Goal: Transaction & Acquisition: Download file/media

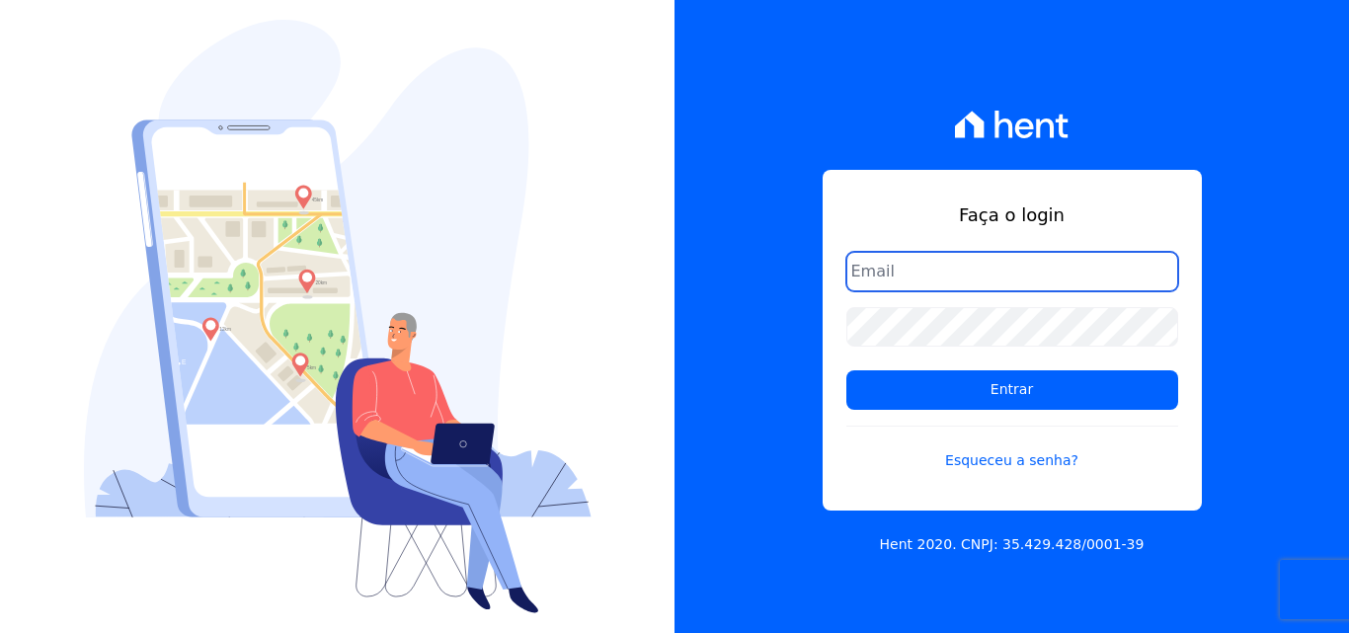
click at [881, 272] on input "email" at bounding box center [1012, 272] width 332 height 40
type input "ligia.dias@construtoralaterza.com.br"
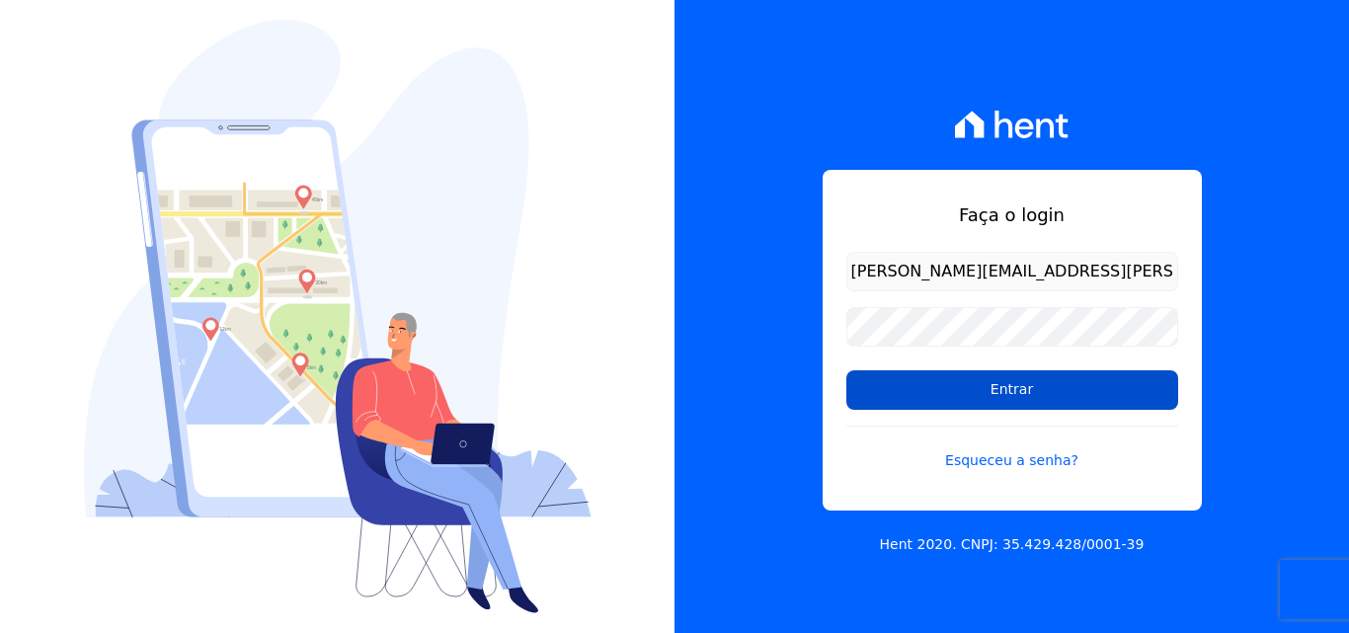
click at [939, 384] on input "Entrar" at bounding box center [1012, 390] width 332 height 40
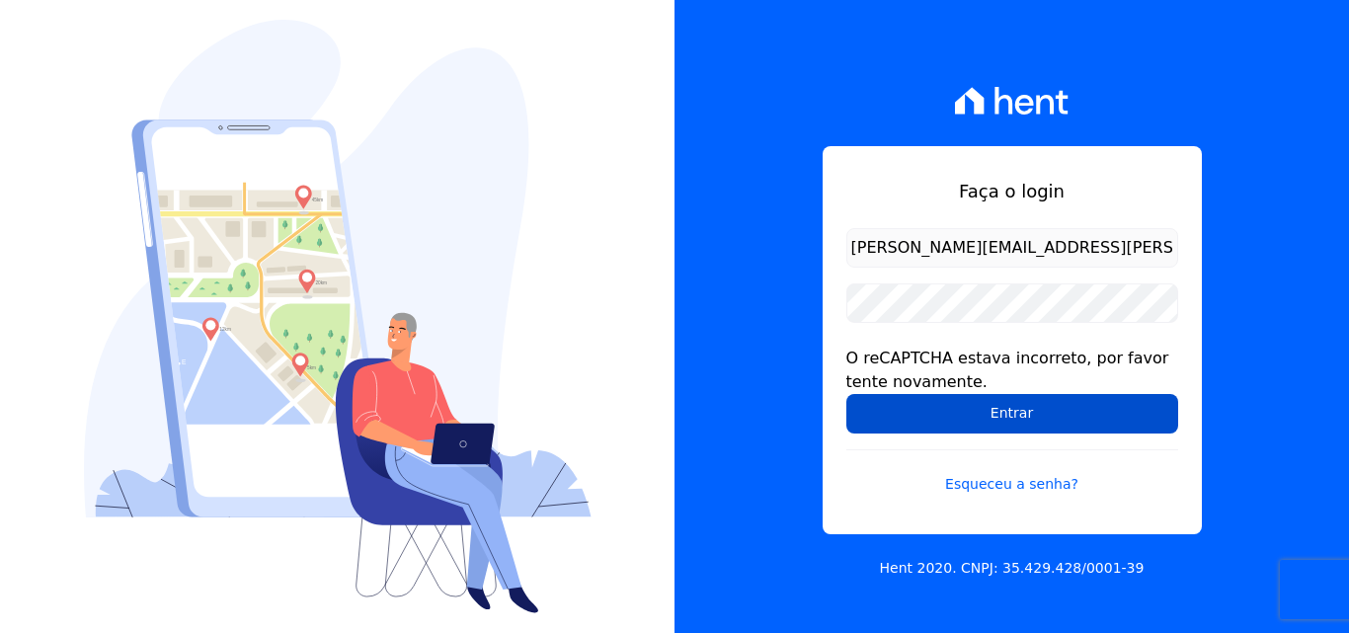
click at [978, 420] on input "Entrar" at bounding box center [1012, 414] width 332 height 40
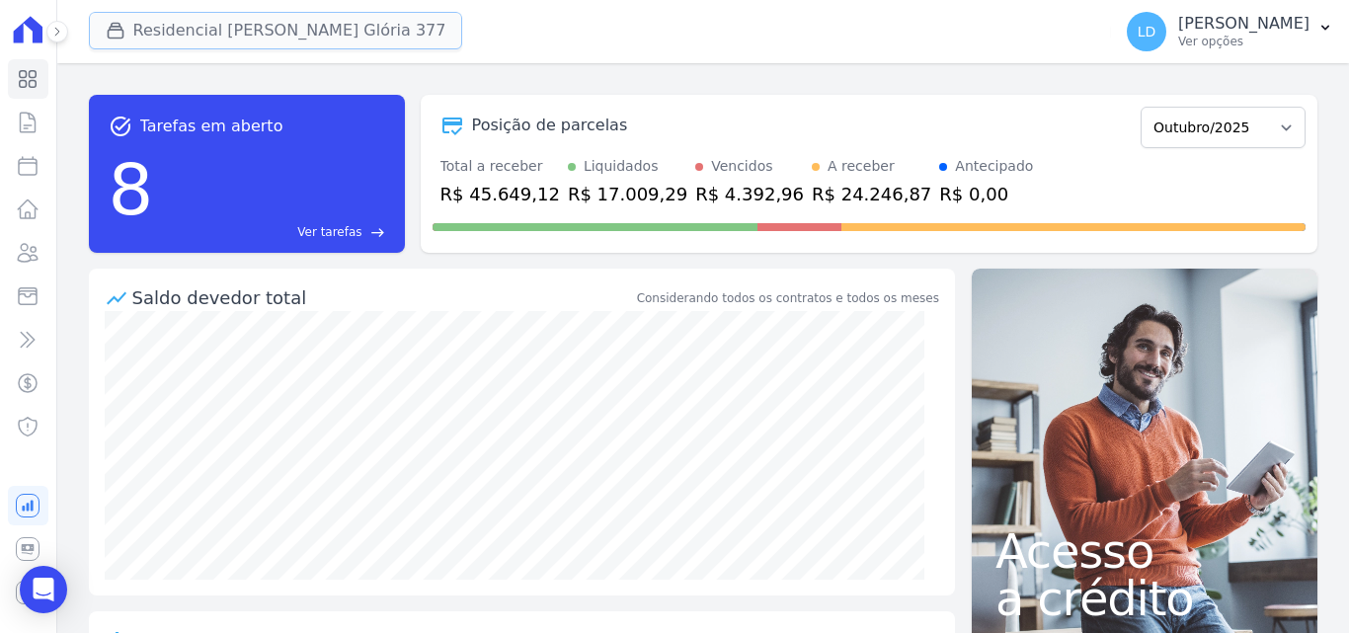
click at [210, 32] on button "Residencial [PERSON_NAME] Glória 377" at bounding box center [276, 31] width 374 height 38
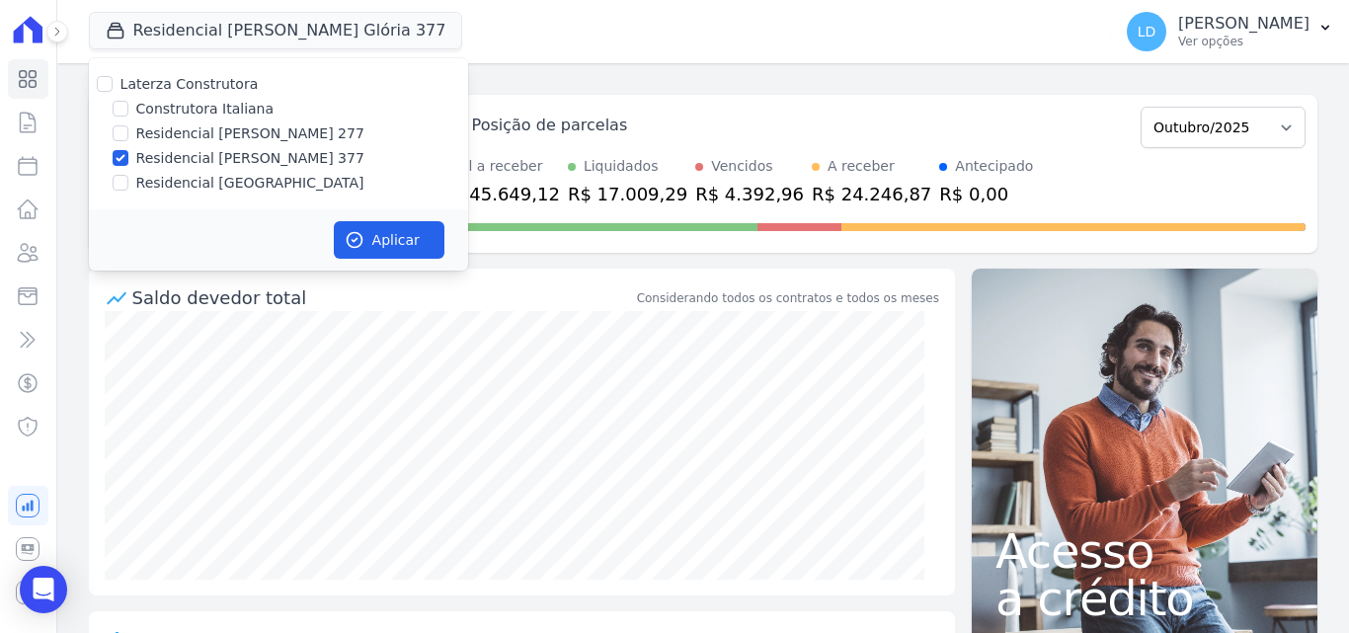
click at [202, 94] on div "Laterza Construtora" at bounding box center [189, 84] width 138 height 21
click at [195, 88] on label "Laterza Construtora" at bounding box center [189, 84] width 138 height 16
click at [113, 88] on input "Laterza Construtora" at bounding box center [105, 84] width 16 height 16
checkbox input "true"
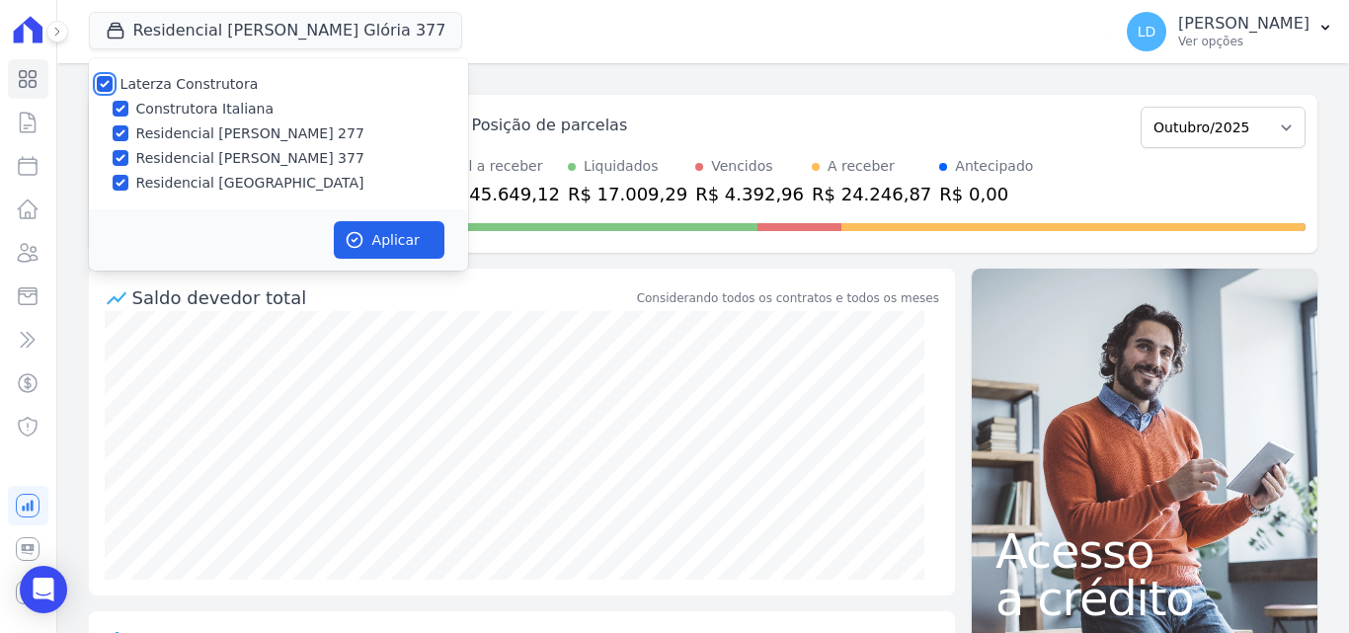
checkbox input "true"
click at [418, 240] on button "Aplicar" at bounding box center [389, 240] width 111 height 38
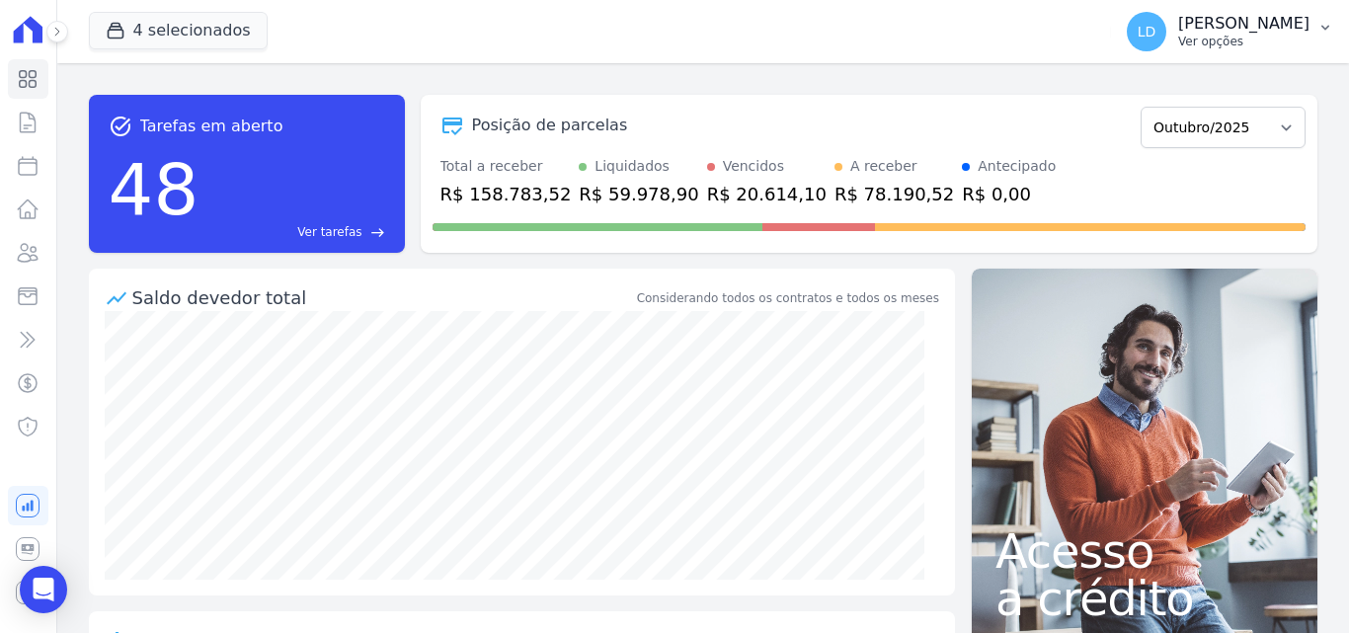
click at [1231, 40] on p "Ver opções" at bounding box center [1243, 42] width 131 height 16
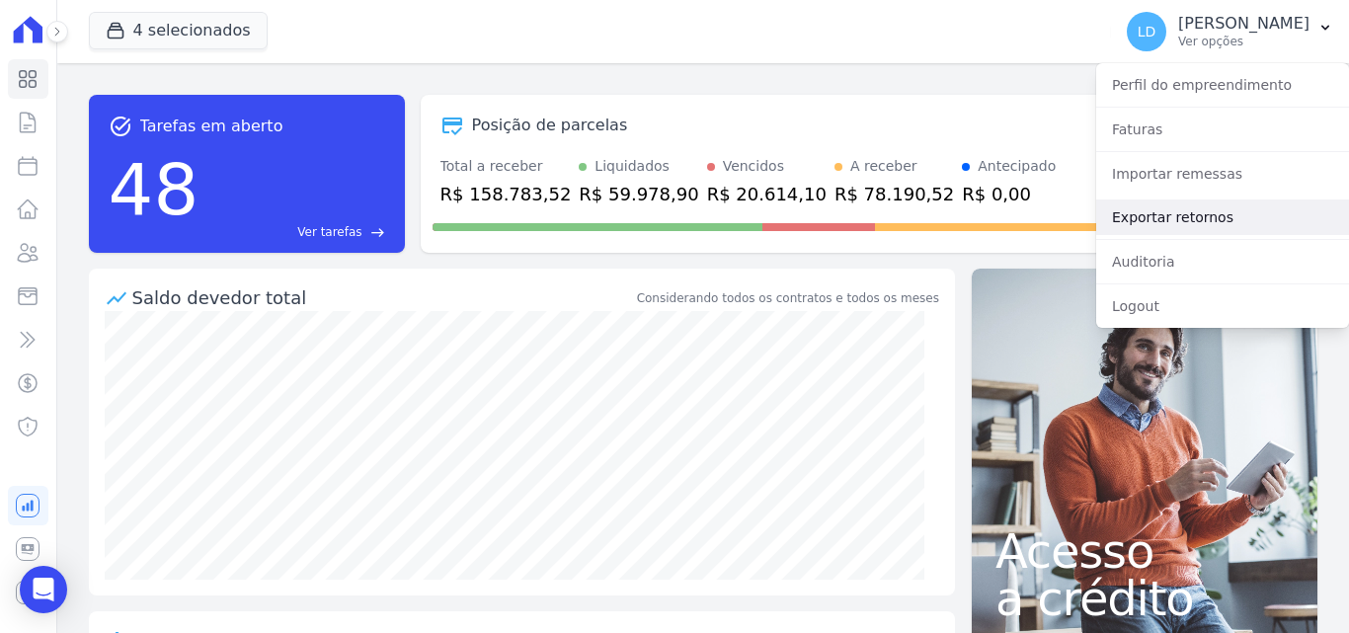
click at [1208, 219] on link "Exportar retornos" at bounding box center [1222, 217] width 253 height 36
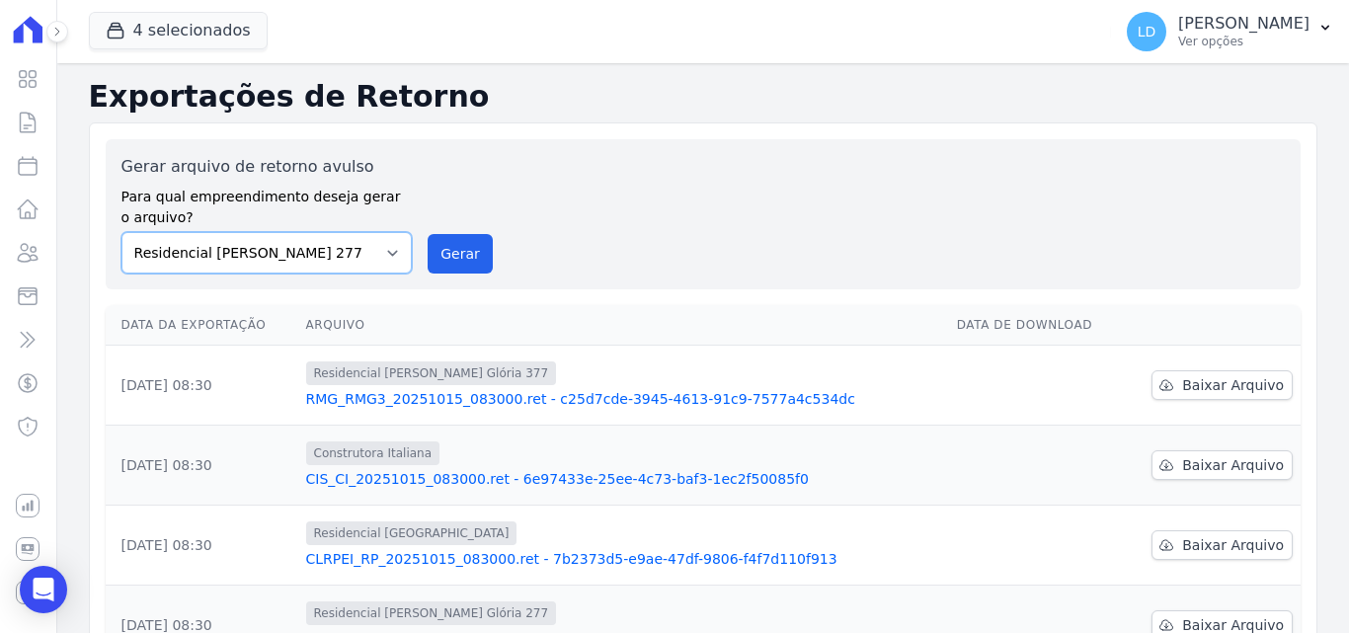
click at [292, 258] on select "Construtora Italiana Residencial [PERSON_NAME] 277 Residencial [PERSON_NAME][ST…" at bounding box center [266, 252] width 291 height 41
select select "29fc0423-bfd4-480a-835e-7e440cfe6eb8"
click at [121, 232] on select "Construtora Italiana Residencial [PERSON_NAME] 277 Residencial [PERSON_NAME][ST…" at bounding box center [266, 252] width 291 height 41
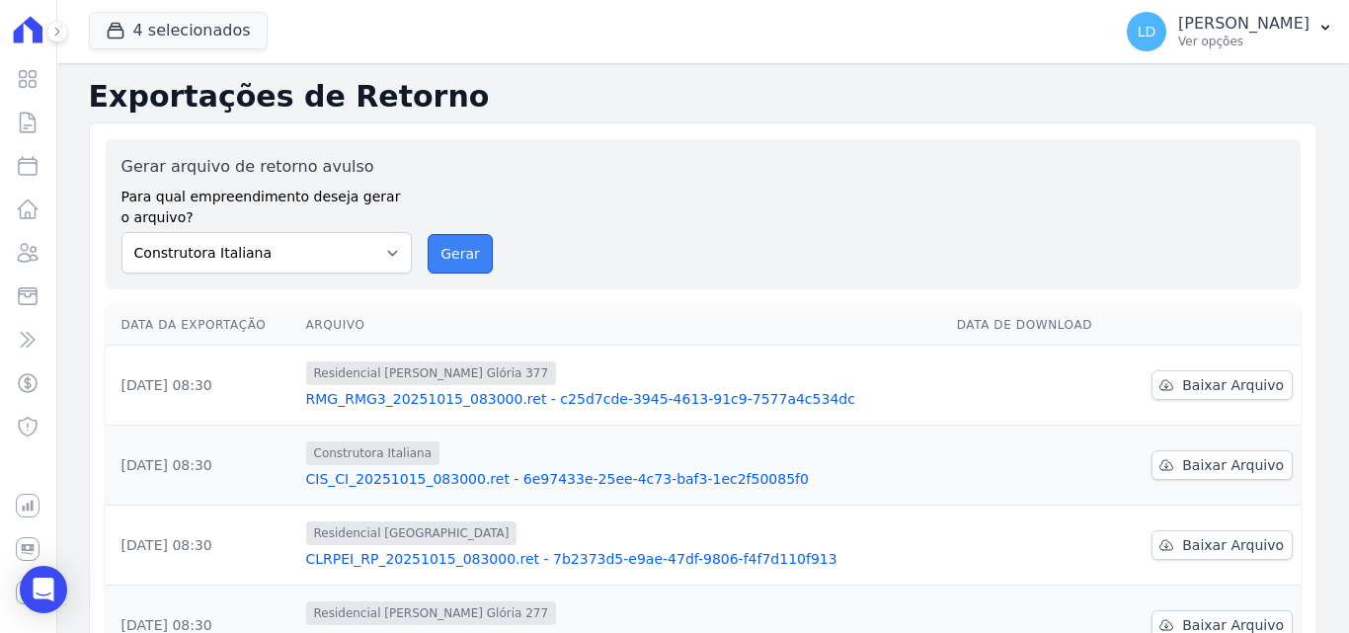
click at [456, 260] on button "Gerar" at bounding box center [460, 254] width 65 height 40
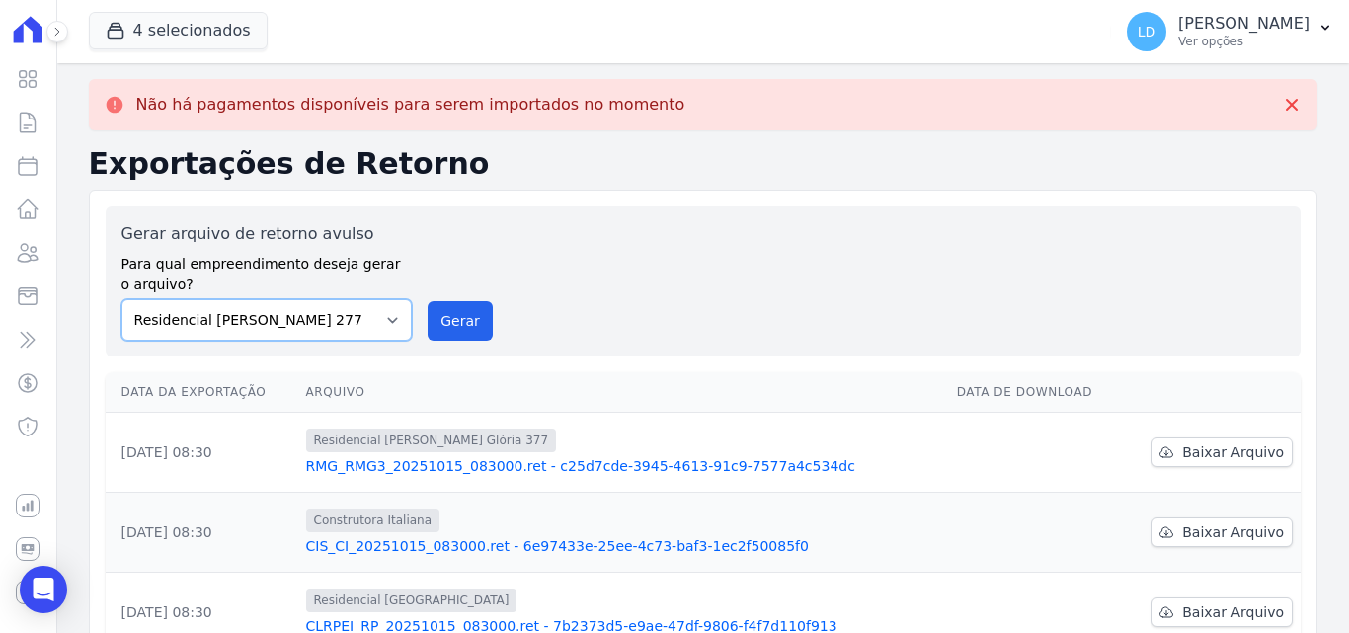
click at [240, 329] on select "Construtora Italiana Residencial [PERSON_NAME] 277 Residencial [PERSON_NAME][ST…" at bounding box center [266, 319] width 291 height 41
click at [121, 299] on select "Construtora Italiana Residencial [PERSON_NAME] 277 Residencial [PERSON_NAME][ST…" at bounding box center [266, 319] width 291 height 41
click at [443, 327] on button "Gerar" at bounding box center [460, 321] width 65 height 40
click at [304, 333] on select "Construtora Italiana Residencial [PERSON_NAME] 277 Residencial [PERSON_NAME][ST…" at bounding box center [266, 319] width 291 height 41
click at [304, 410] on th "Arquivo" at bounding box center [623, 392] width 651 height 40
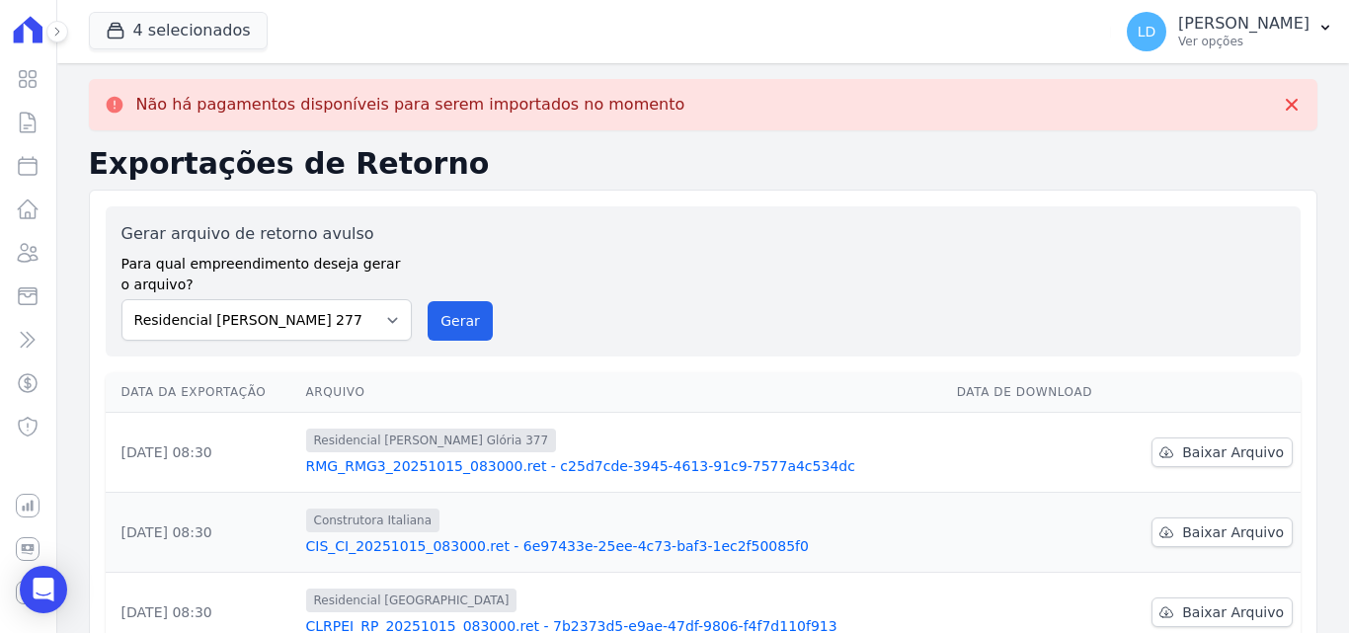
click at [324, 346] on div "Gerar arquivo de retorno avulso Para qual empreendimento deseja gerar o arquivo…" at bounding box center [703, 281] width 1195 height 150
click at [332, 329] on select "Construtora Italiana Residencial [PERSON_NAME] 277 Residencial [PERSON_NAME][ST…" at bounding box center [266, 319] width 291 height 41
select select "0cd9190e-dfd9-46e5-afc8-7298ef4c0c2b"
click at [121, 299] on select "Construtora Italiana Residencial [PERSON_NAME] 277 Residencial [PERSON_NAME][ST…" at bounding box center [266, 319] width 291 height 41
click at [463, 318] on button "Gerar" at bounding box center [460, 321] width 65 height 40
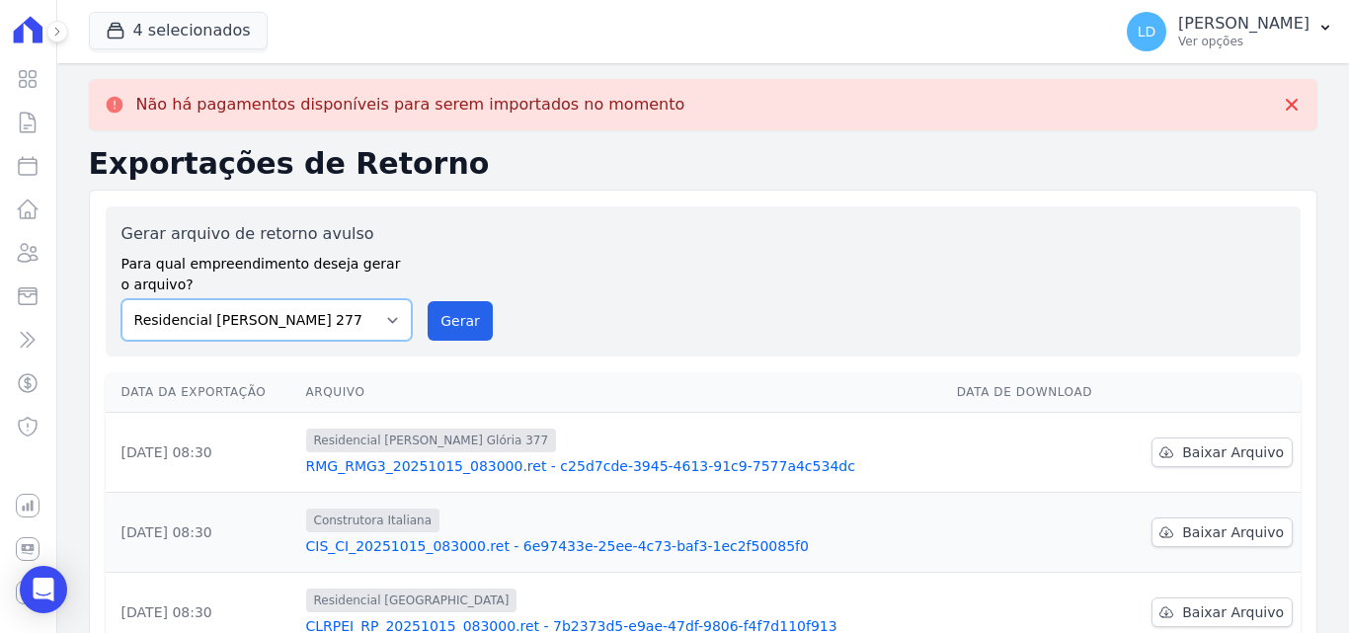
click at [310, 323] on select "Construtora Italiana Residencial [PERSON_NAME] 277 Residencial [PERSON_NAME][ST…" at bounding box center [266, 319] width 291 height 41
select select "6440c0a1-232b-4aa1-adfe-88cb95fffe46"
click at [121, 299] on select "Construtora Italiana Residencial [PERSON_NAME] 277 Residencial [PERSON_NAME][ST…" at bounding box center [266, 319] width 291 height 41
click at [451, 332] on button "Gerar" at bounding box center [460, 321] width 65 height 40
click at [1269, 19] on p "[PERSON_NAME]" at bounding box center [1243, 24] width 131 height 20
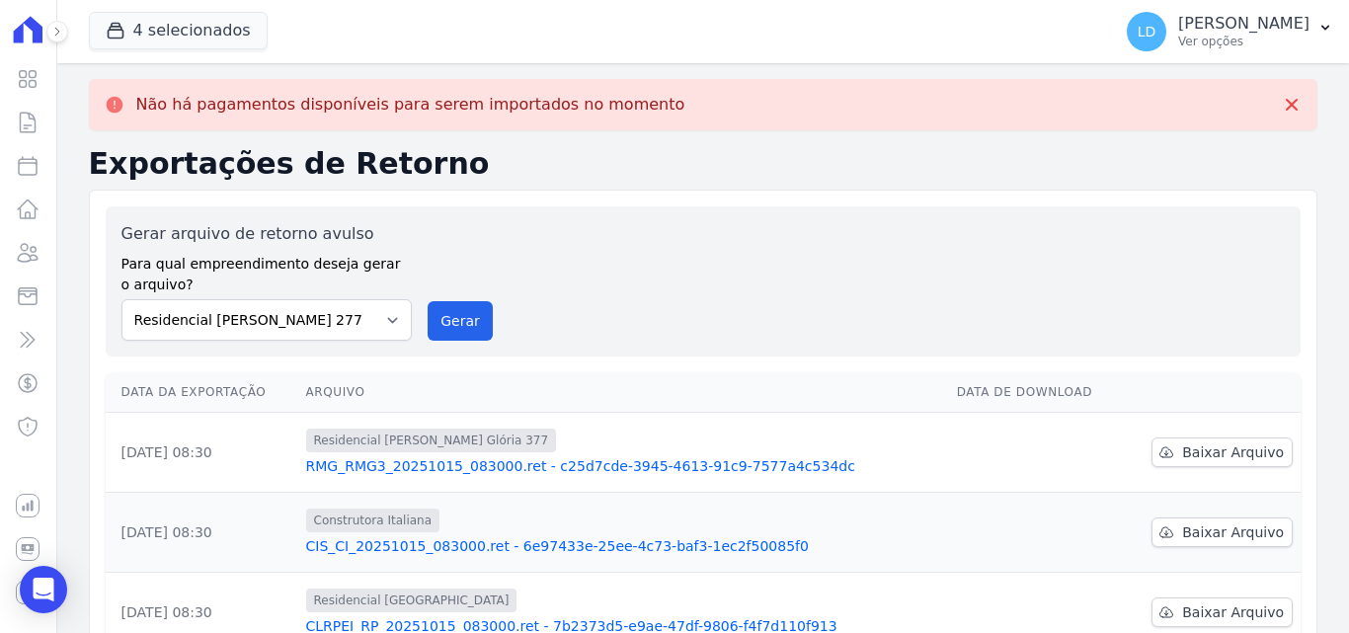
click at [1178, 206] on div "Gerar arquivo de retorno avulso Para qual empreendimento deseja gerar o arquivo…" at bounding box center [703, 281] width 1195 height 150
click at [1241, 44] on p "Ver opções" at bounding box center [1243, 42] width 131 height 16
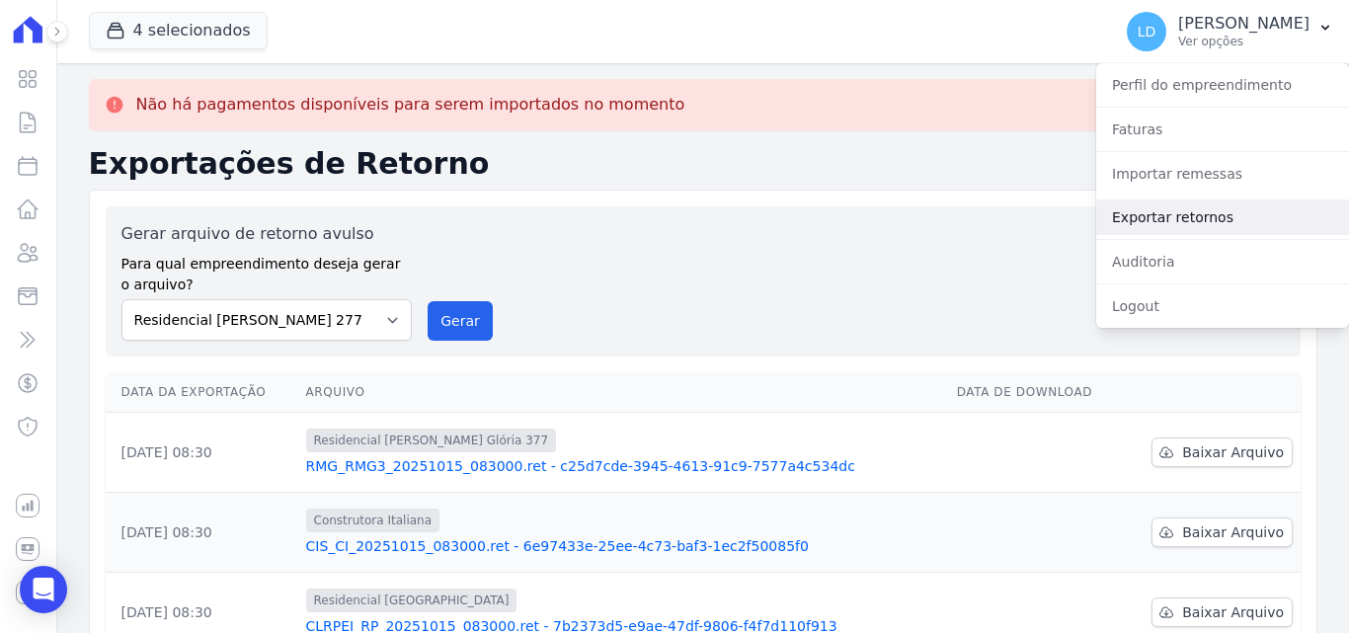
click at [1196, 221] on link "Exportar retornos" at bounding box center [1222, 217] width 253 height 36
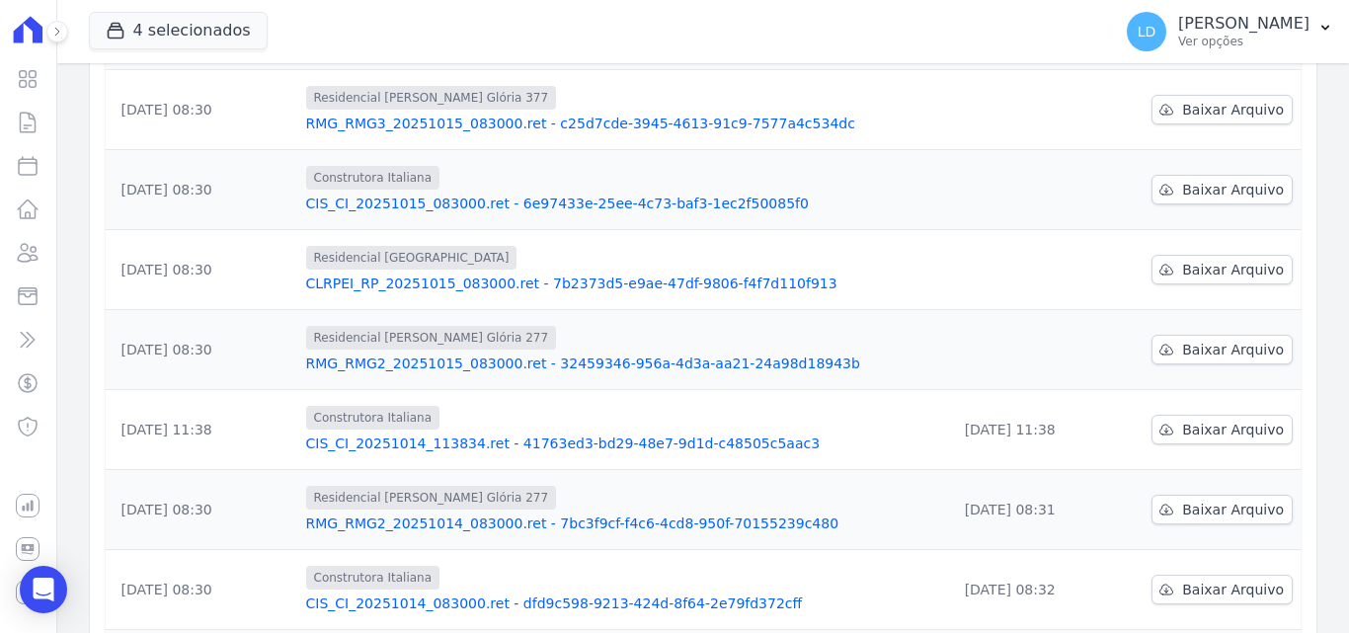
scroll to position [99, 0]
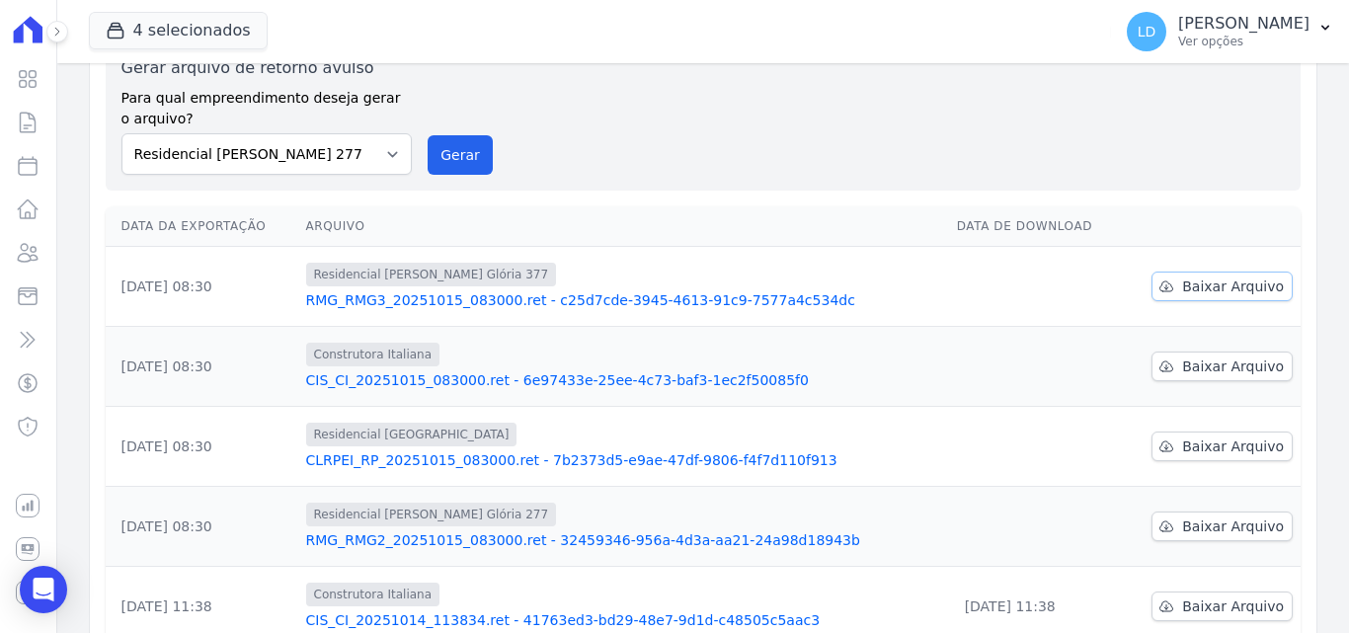
click at [1227, 281] on span "Baixar Arquivo" at bounding box center [1233, 287] width 102 height 20
click at [1192, 365] on span "Baixar Arquivo" at bounding box center [1233, 366] width 102 height 20
click at [1216, 449] on span "Baixar Arquivo" at bounding box center [1233, 446] width 102 height 20
click at [1200, 520] on span "Baixar Arquivo" at bounding box center [1233, 526] width 102 height 20
click at [1264, 31] on p "[PERSON_NAME]" at bounding box center [1243, 24] width 131 height 20
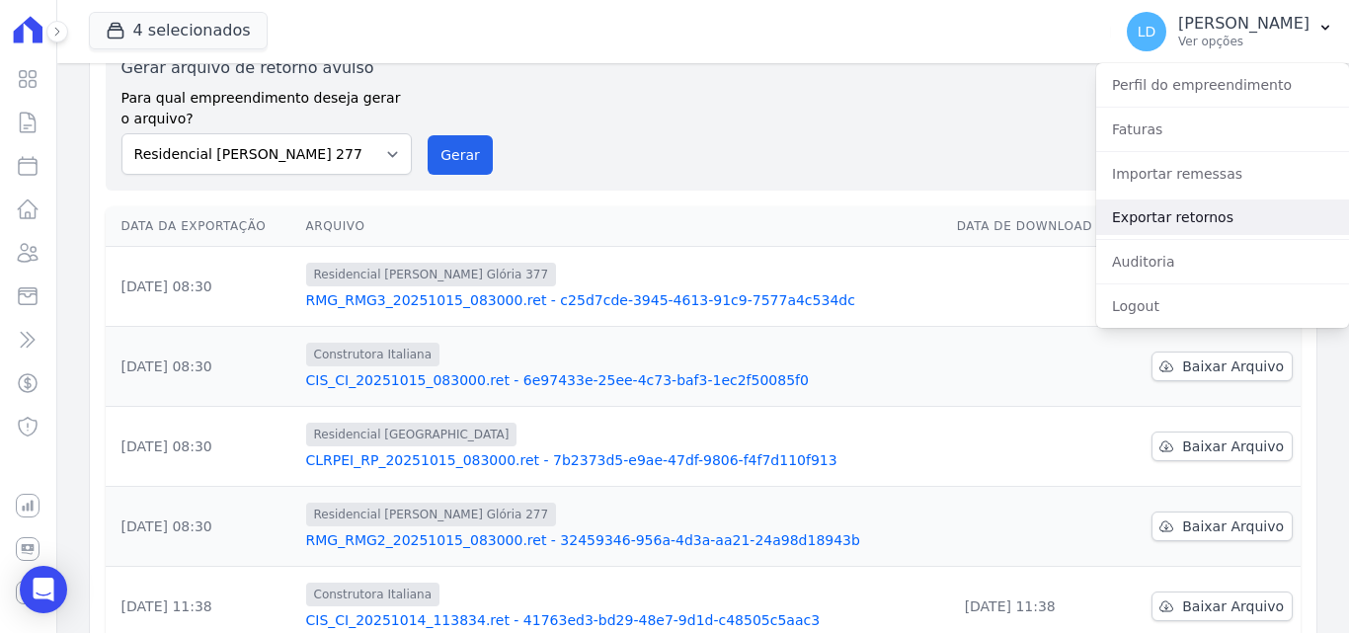
click at [1202, 209] on link "Exportar retornos" at bounding box center [1222, 217] width 253 height 36
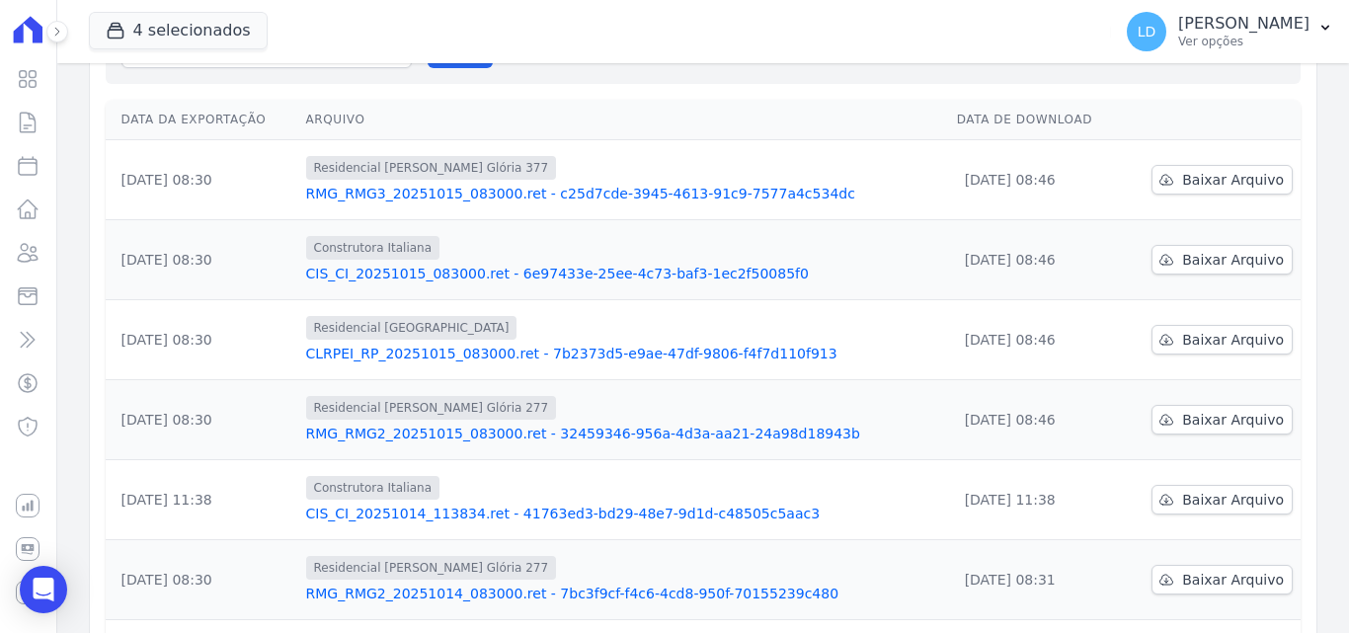
scroll to position [0, 0]
